Goal: Find specific page/section: Find specific page/section

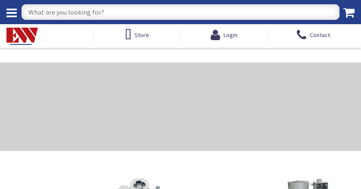
click at [115, 11] on input "text" at bounding box center [181, 12] width 318 height 16
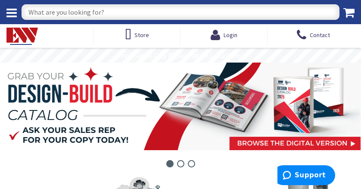
paste input "Conduit to Beam Clamp"
type input "Conduit to Beam Clamp 1-1/2"
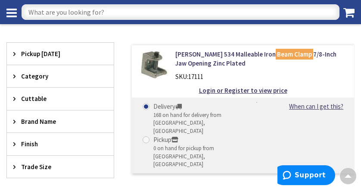
scroll to position [151, 0]
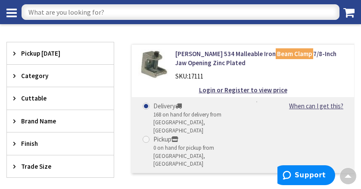
click at [15, 121] on icon at bounding box center [16, 121] width 6 height 6
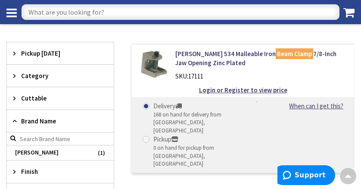
click at [25, 118] on span "Brand Name" at bounding box center [56, 120] width 70 height 9
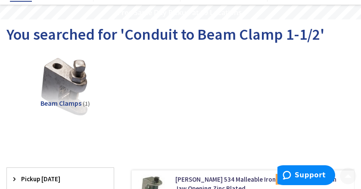
scroll to position [0, 0]
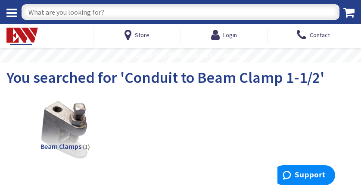
click at [104, 9] on input "text" at bounding box center [181, 12] width 318 height 16
type input "beam clamp"
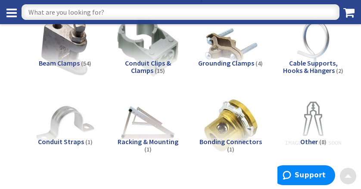
scroll to position [86, 0]
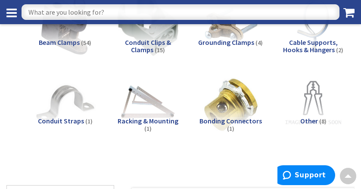
click at [65, 38] on span "Beam Clamps" at bounding box center [59, 42] width 41 height 9
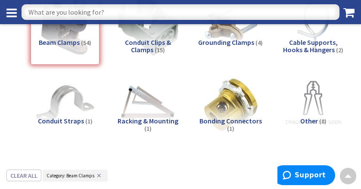
scroll to position [255, 0]
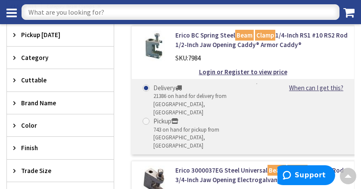
click at [15, 102] on icon at bounding box center [16, 102] width 6 height 6
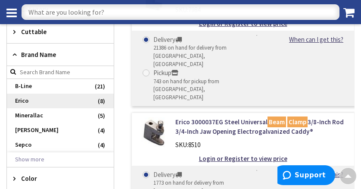
scroll to position [320, 0]
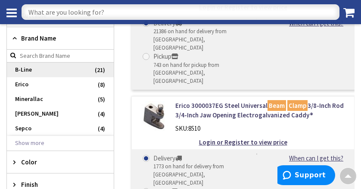
click at [29, 70] on span "B-Line" at bounding box center [60, 69] width 107 height 15
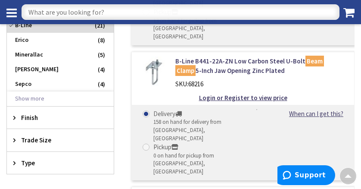
scroll to position [295, 0]
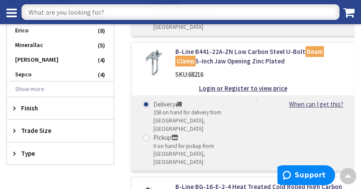
click at [15, 130] on icon at bounding box center [16, 130] width 6 height 6
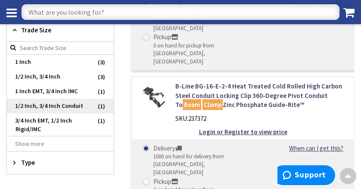
scroll to position [403, 0]
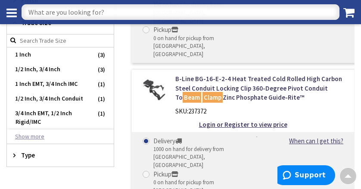
click at [34, 137] on button "Show more" at bounding box center [60, 136] width 107 height 15
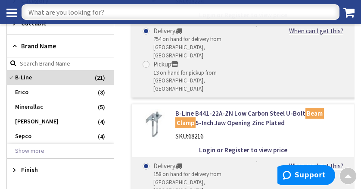
scroll to position [230, 0]
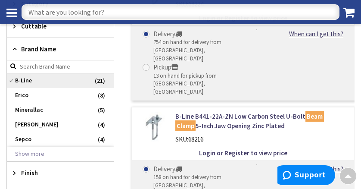
click at [12, 80] on span "B-Line" at bounding box center [60, 80] width 107 height 15
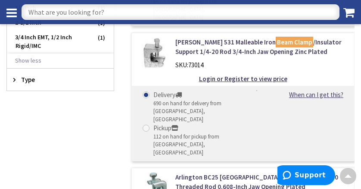
scroll to position [653, 0]
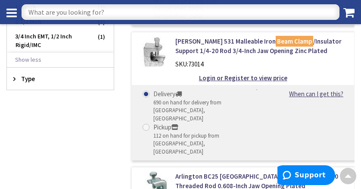
click at [14, 78] on icon at bounding box center [16, 78] width 6 height 6
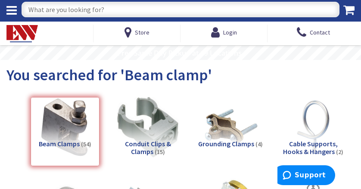
scroll to position [0, 0]
